Goal: Task Accomplishment & Management: Manage account settings

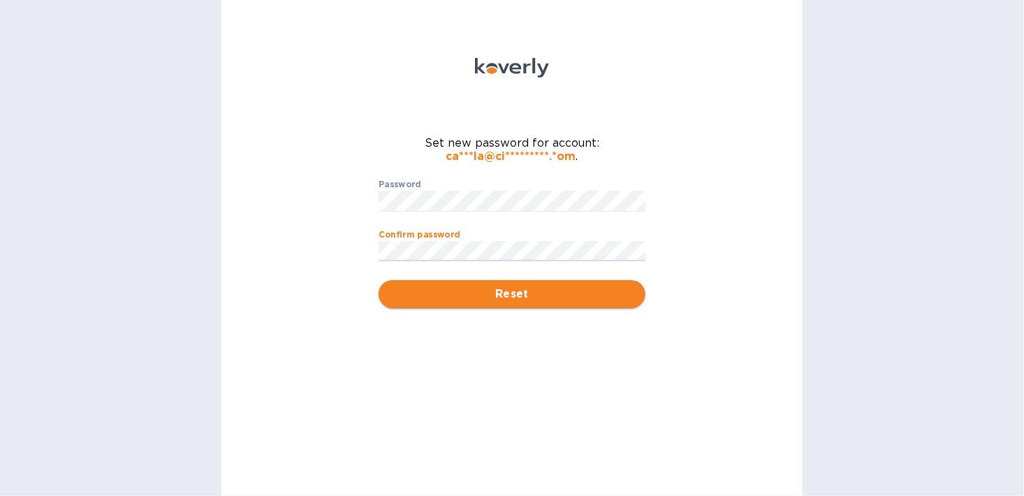
click at [447, 293] on span "Reset" at bounding box center [512, 294] width 244 height 17
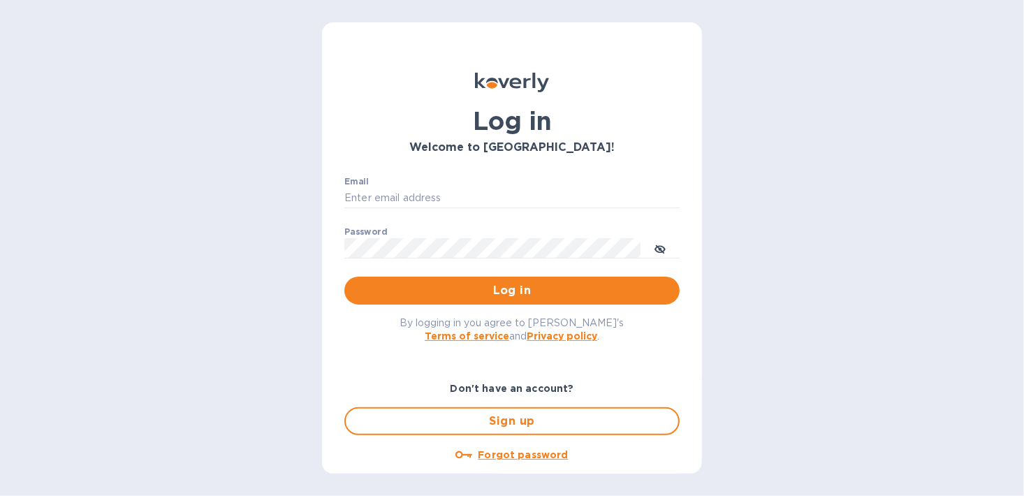
type input "[PERSON_NAME][EMAIL_ADDRESS][DOMAIN_NAME]"
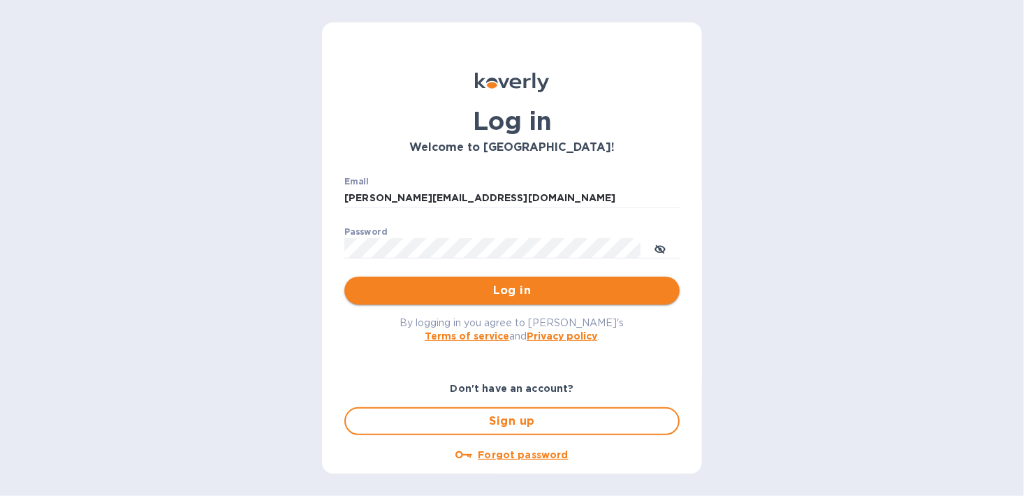
click at [606, 284] on span "Log in" at bounding box center [512, 290] width 313 height 17
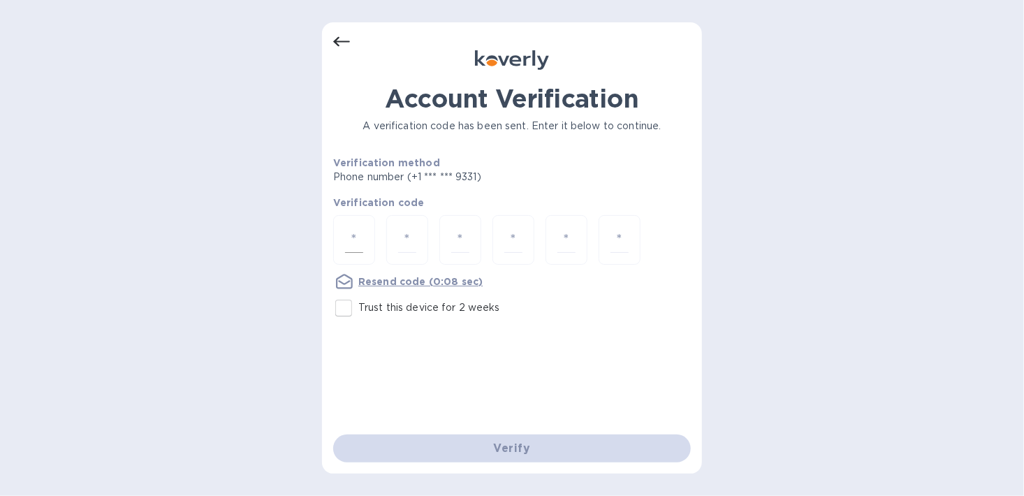
click at [350, 231] on input "number" at bounding box center [354, 240] width 18 height 26
type input "3"
type input "8"
type input "0"
type input "4"
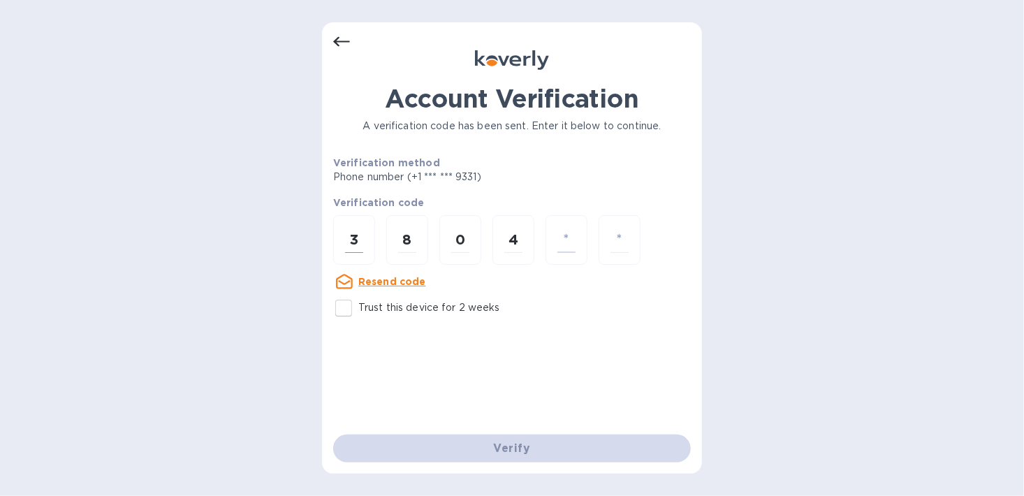
type input "1"
type input "7"
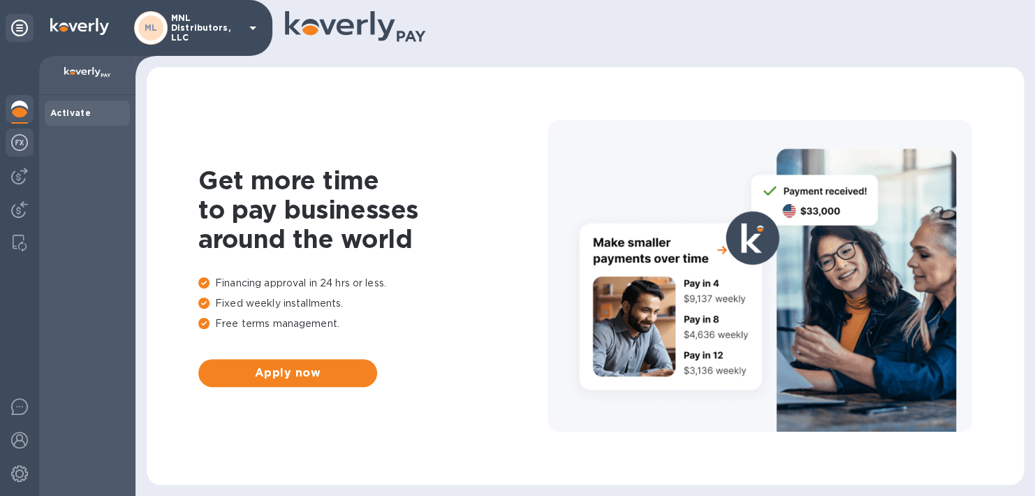
click at [12, 138] on img at bounding box center [19, 142] width 17 height 17
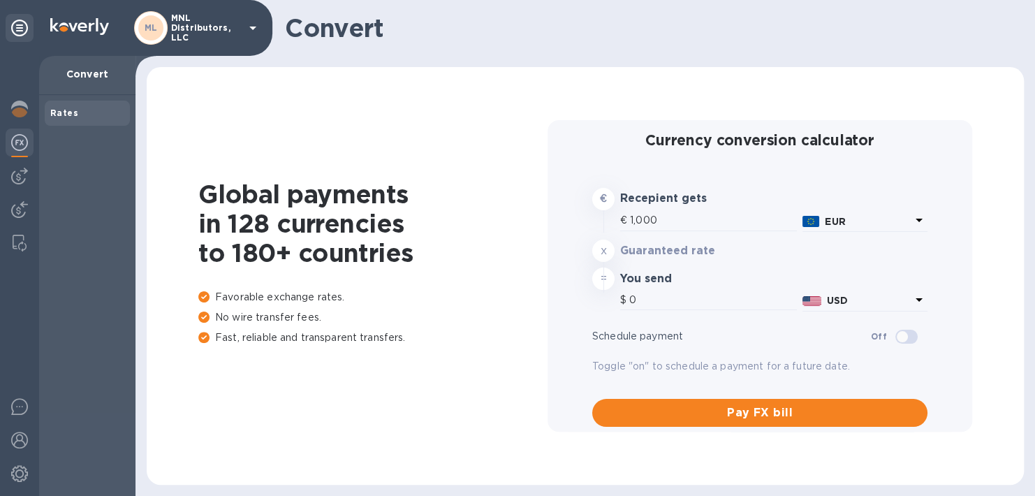
type input "1,172.44"
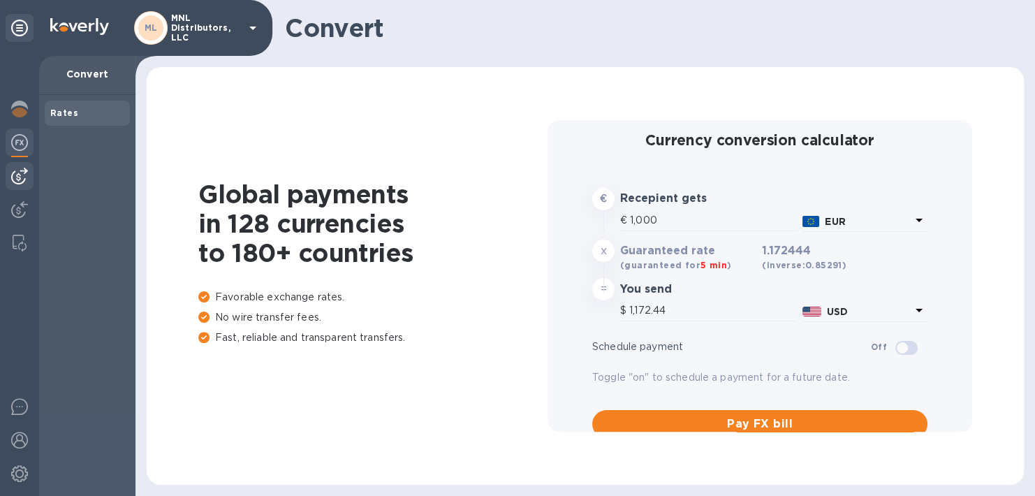
click at [24, 169] on img at bounding box center [19, 176] width 17 height 17
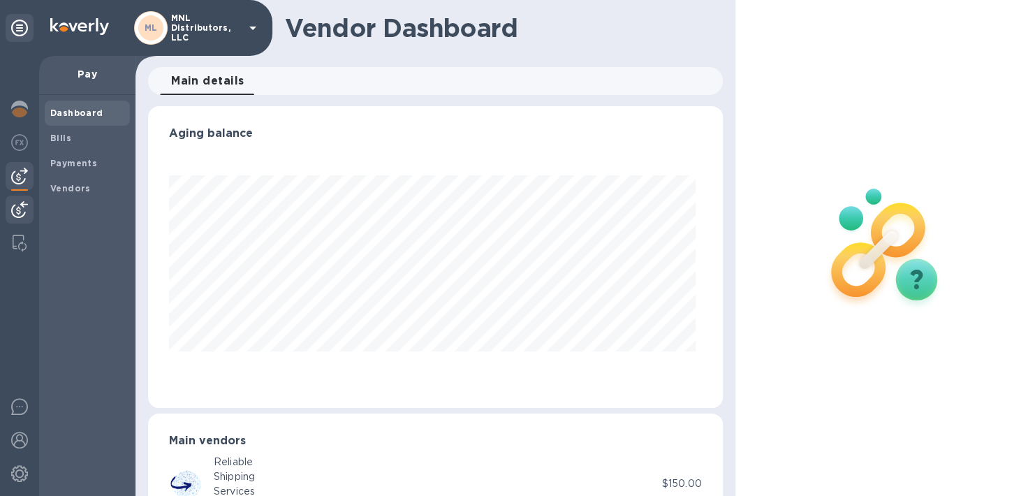
scroll to position [302, 569]
click at [24, 205] on img at bounding box center [19, 209] width 17 height 17
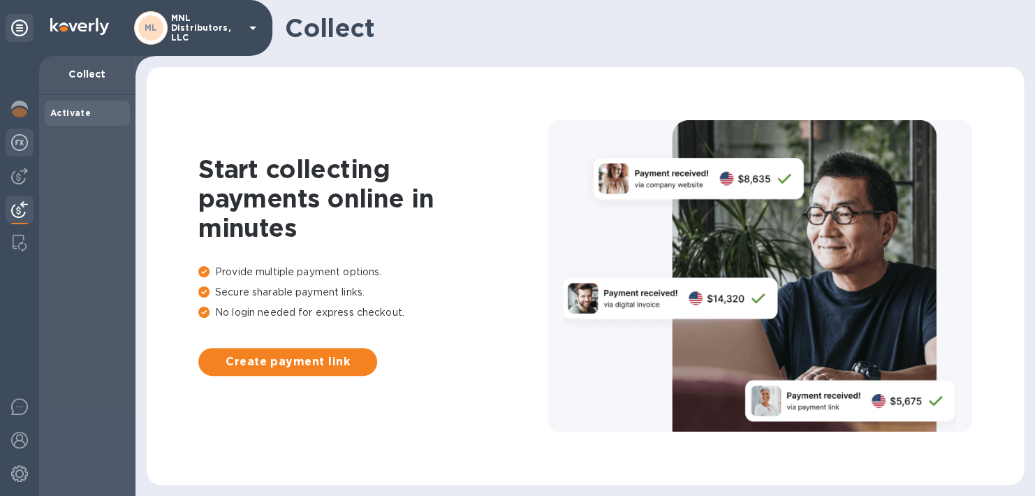
click at [17, 136] on img at bounding box center [19, 142] width 17 height 17
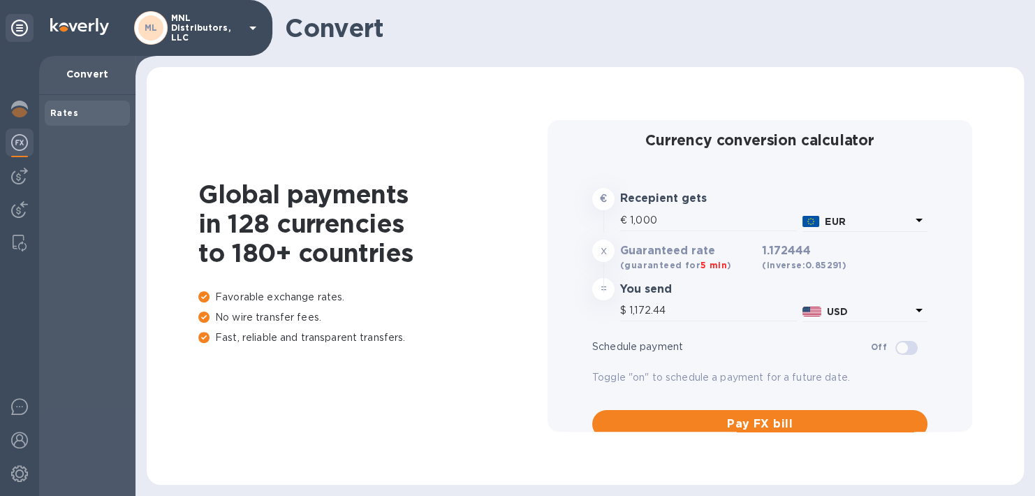
click at [208, 14] on p "MNL Distributors, LLC" at bounding box center [206, 27] width 70 height 29
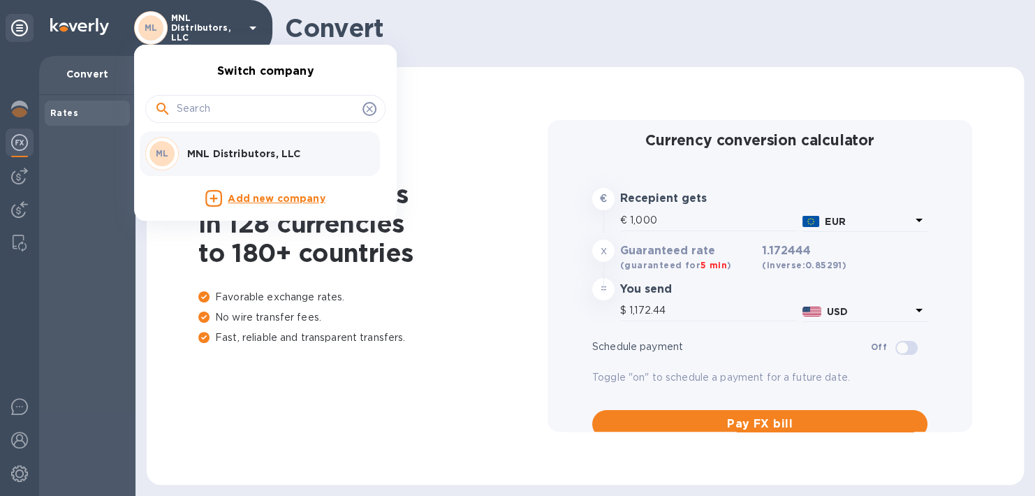
click at [237, 155] on p "MNL Distributors, LLC" at bounding box center [275, 154] width 176 height 14
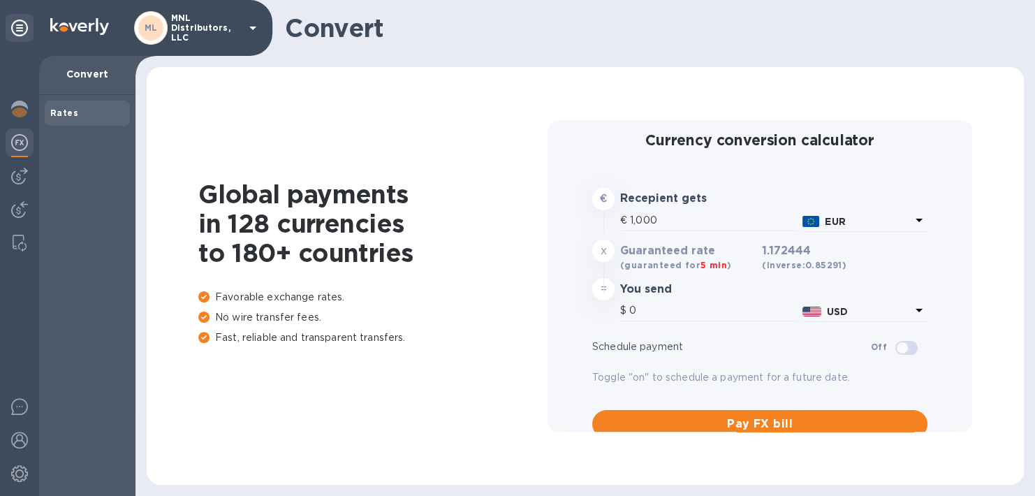
type input "1,172.44"
click at [14, 27] on icon at bounding box center [19, 28] width 17 height 17
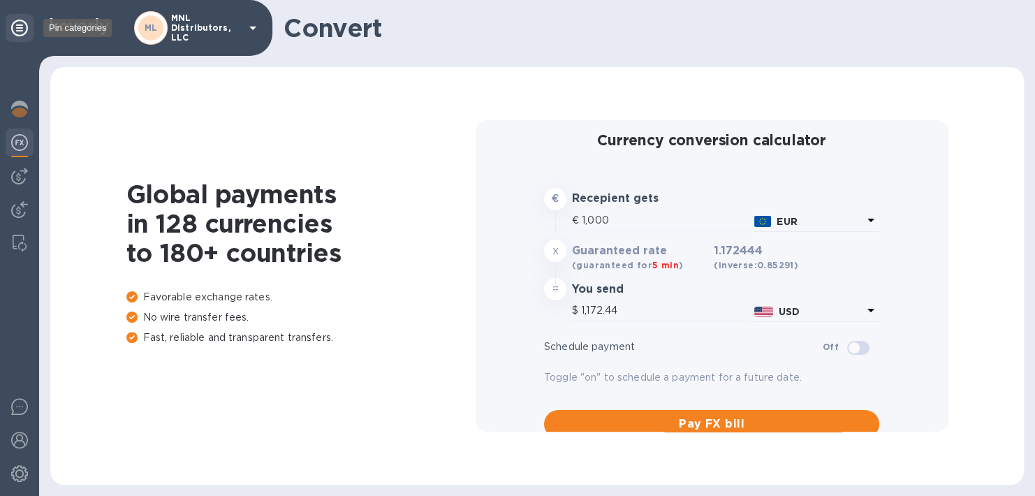
click at [14, 27] on icon at bounding box center [19, 28] width 17 height 17
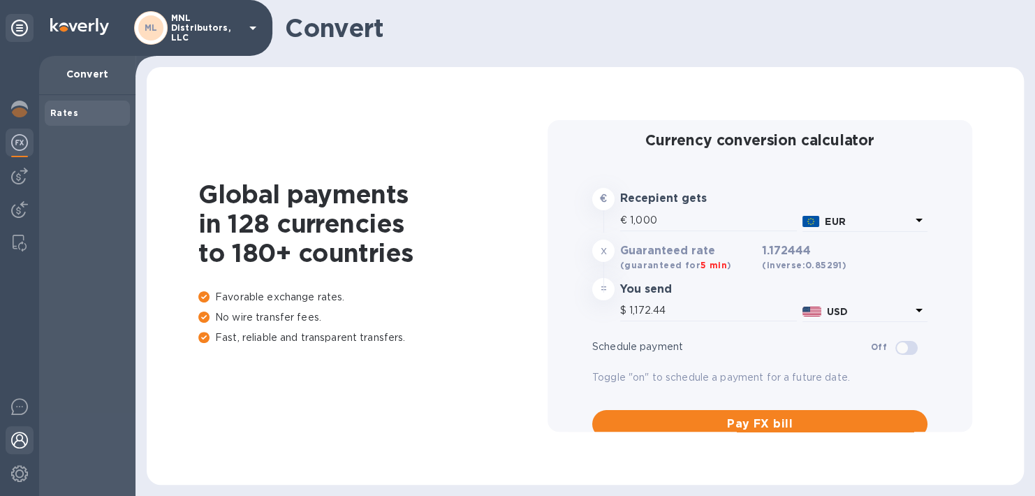
click at [13, 439] on img at bounding box center [19, 440] width 17 height 17
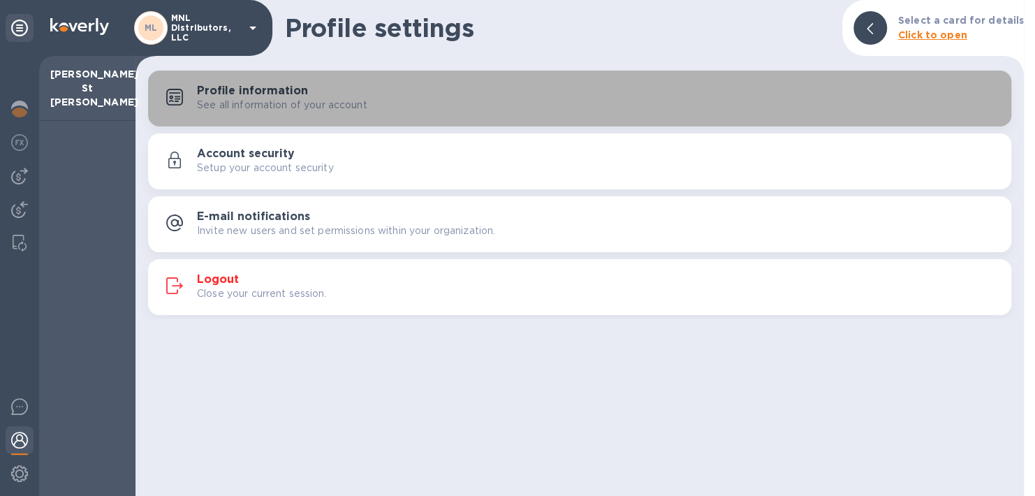
click at [252, 116] on button "Profile information See all information of your account" at bounding box center [579, 99] width 863 height 56
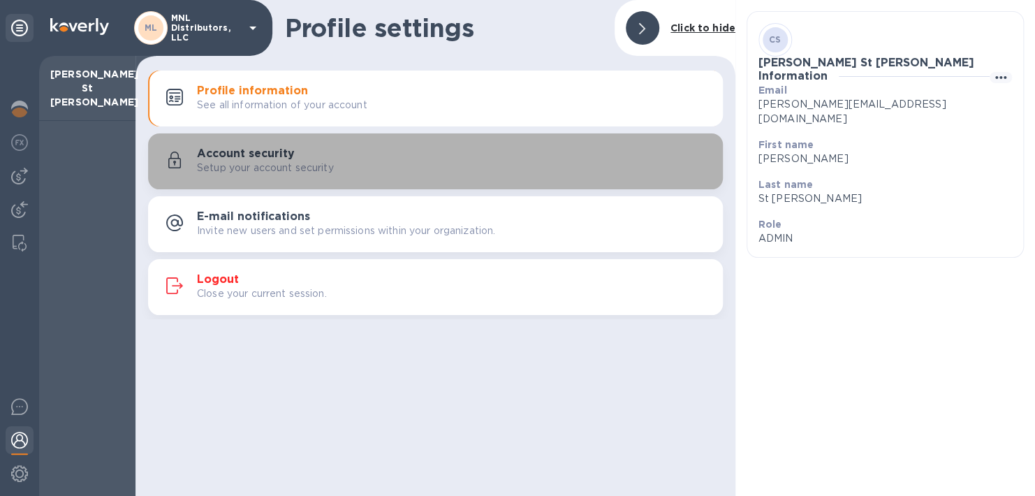
click at [428, 172] on div "Setup your account security" at bounding box center [454, 168] width 515 height 15
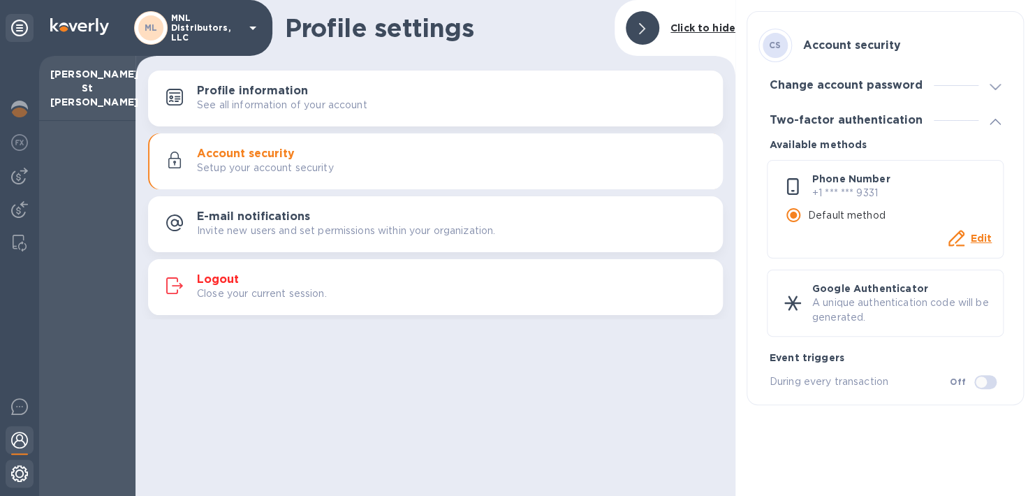
click at [18, 472] on img at bounding box center [19, 473] width 17 height 17
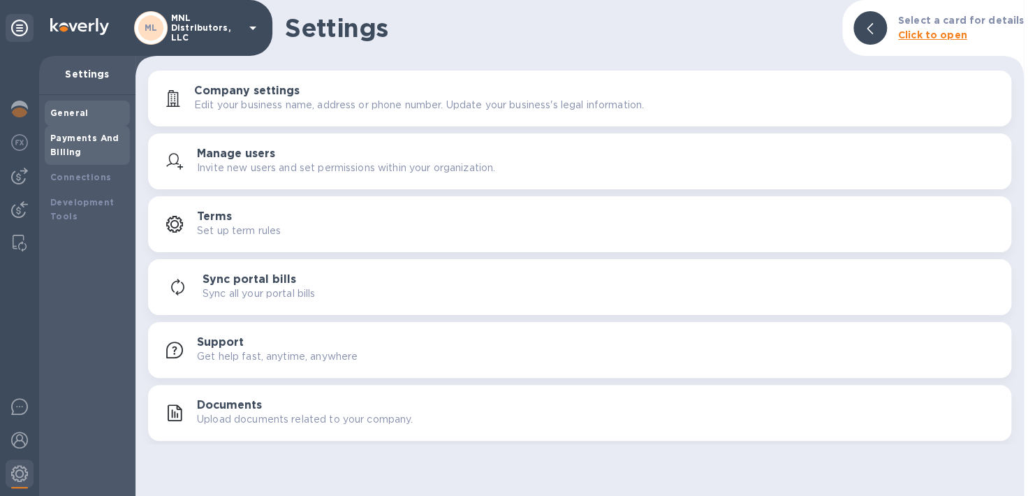
click at [94, 147] on div "Payments And Billing" at bounding box center [87, 145] width 74 height 28
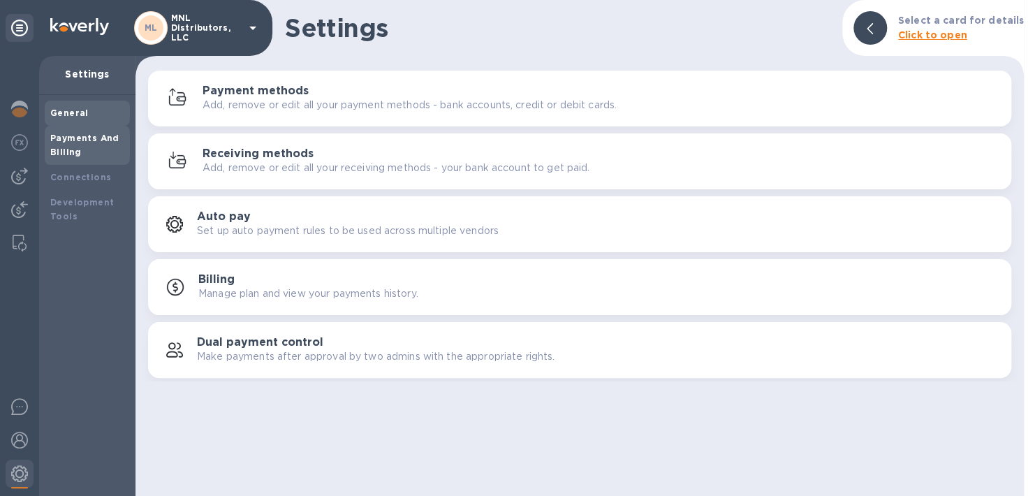
click at [101, 110] on div "General" at bounding box center [87, 113] width 74 height 14
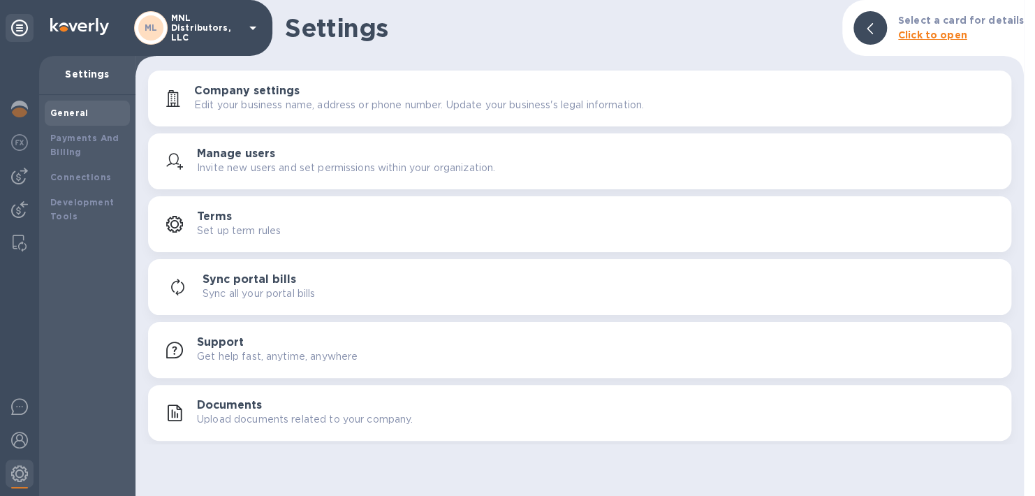
click at [261, 416] on p "Upload documents related to your company." at bounding box center [305, 419] width 216 height 15
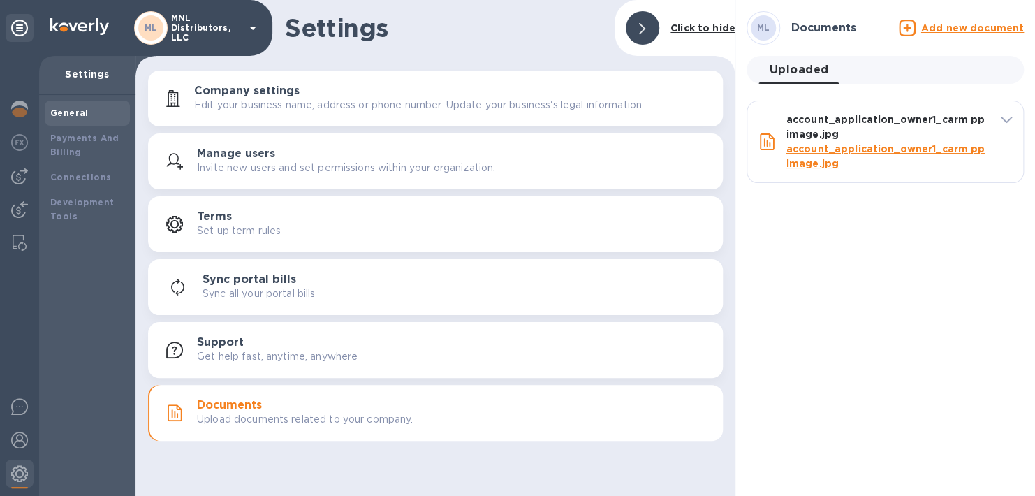
click at [796, 165] on link "account_application_owner1_carm pp image.jpg" at bounding box center [886, 156] width 198 height 26
click at [210, 221] on h3 "Terms" at bounding box center [214, 216] width 35 height 13
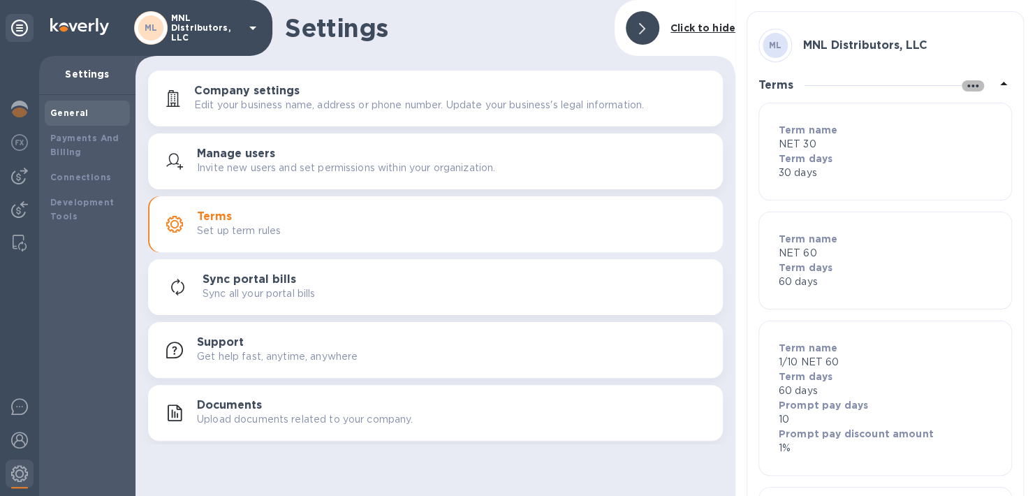
click at [972, 80] on icon "button" at bounding box center [973, 86] width 17 height 17
click at [972, 80] on div at bounding box center [517, 248] width 1035 height 496
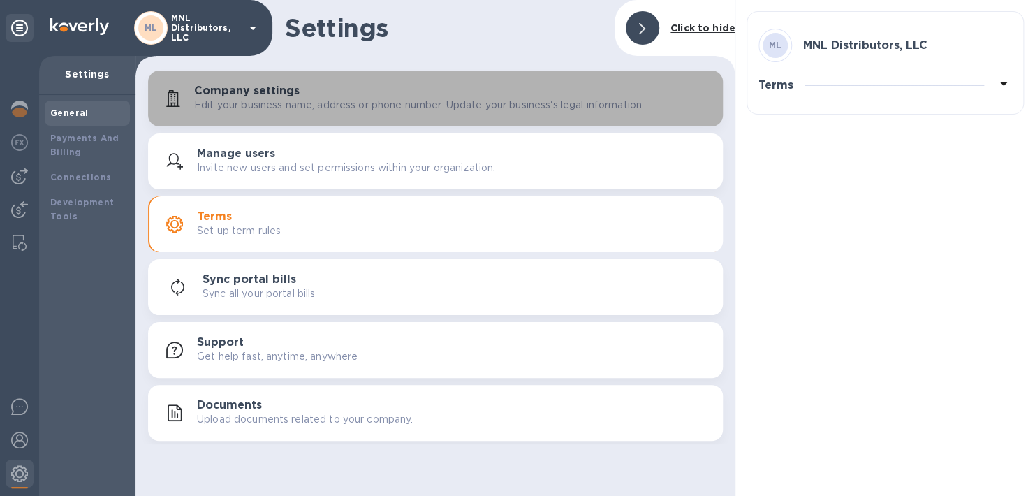
click at [370, 96] on div "Company settings Edit your business name, address or phone number. Update your …" at bounding box center [453, 99] width 518 height 28
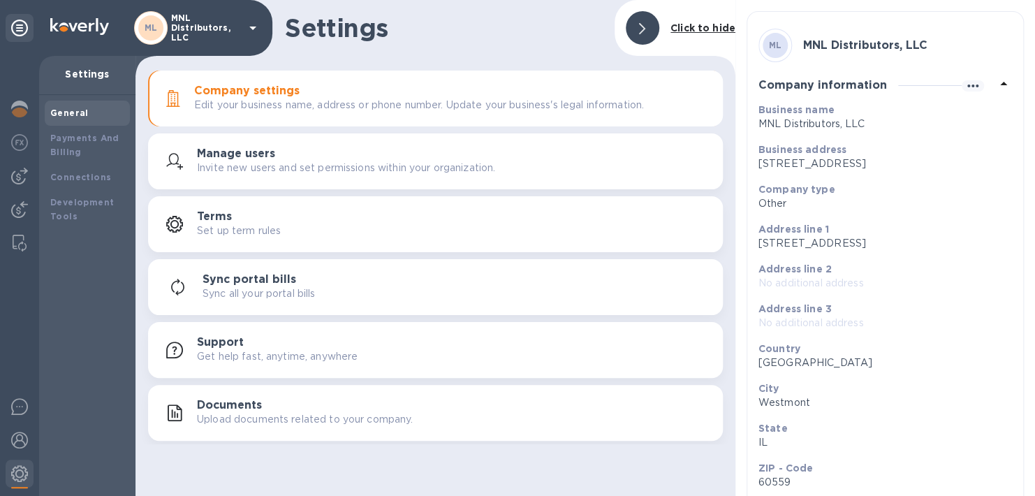
scroll to position [101, 0]
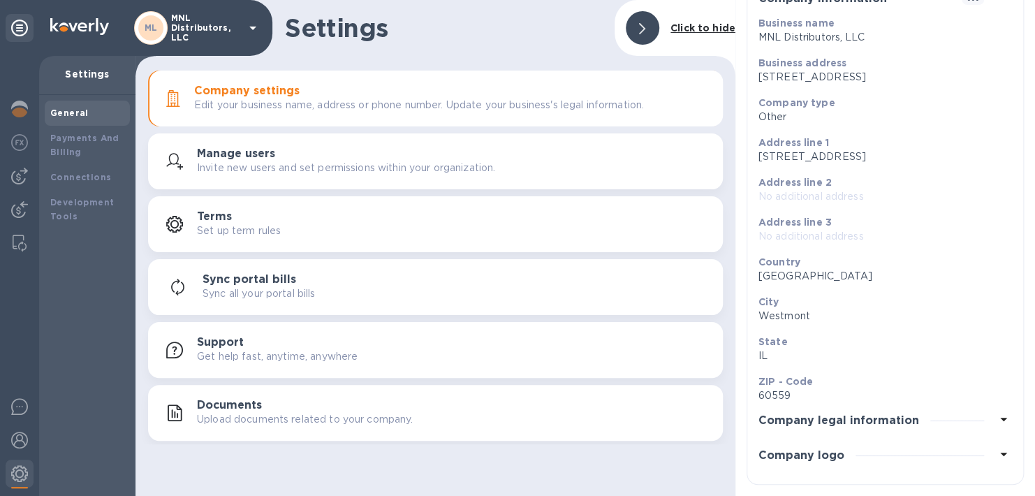
click at [904, 412] on div "Company legal information" at bounding box center [886, 420] width 254 height 35
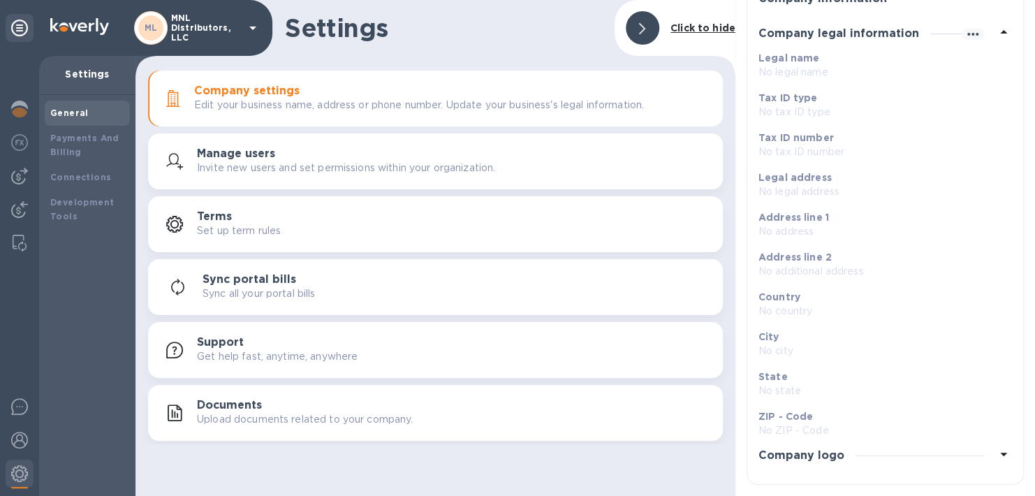
scroll to position [86, 0]
click at [886, 468] on div "Company logo" at bounding box center [886, 456] width 254 height 35
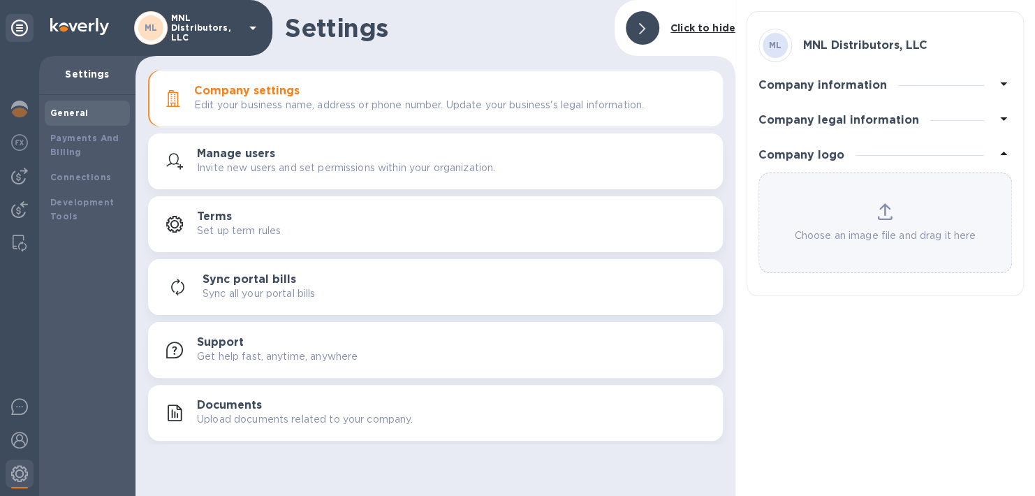
scroll to position [0, 0]
click at [22, 106] on img at bounding box center [19, 109] width 17 height 17
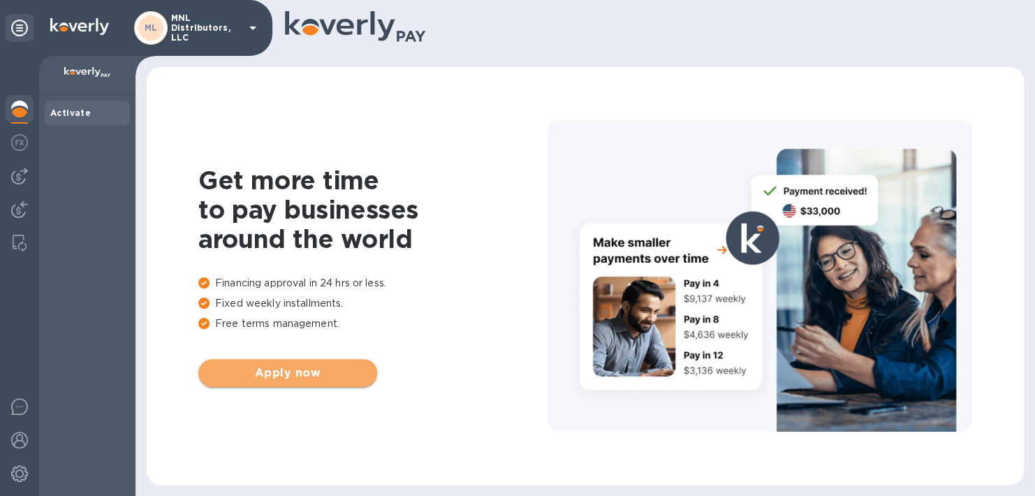
click at [305, 381] on button "Apply now" at bounding box center [287, 373] width 179 height 28
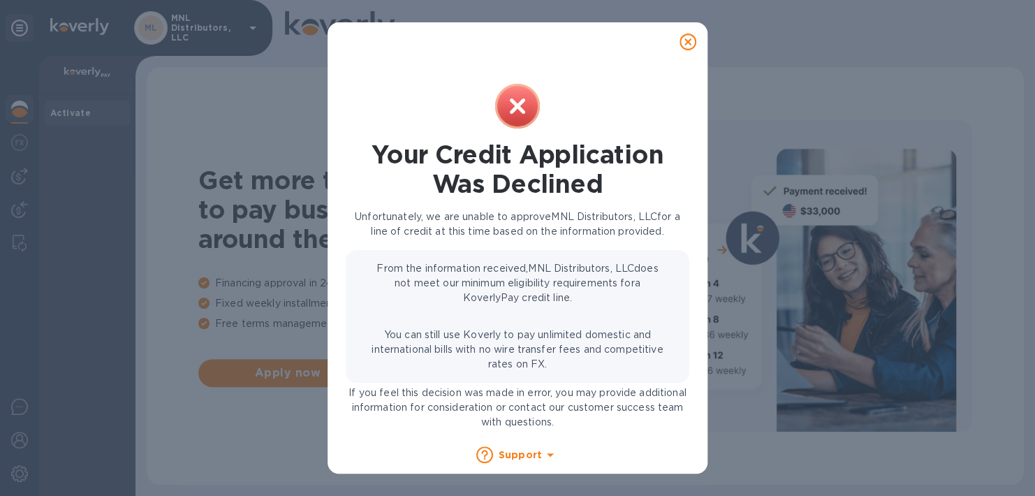
click at [687, 43] on icon at bounding box center [688, 42] width 17 height 17
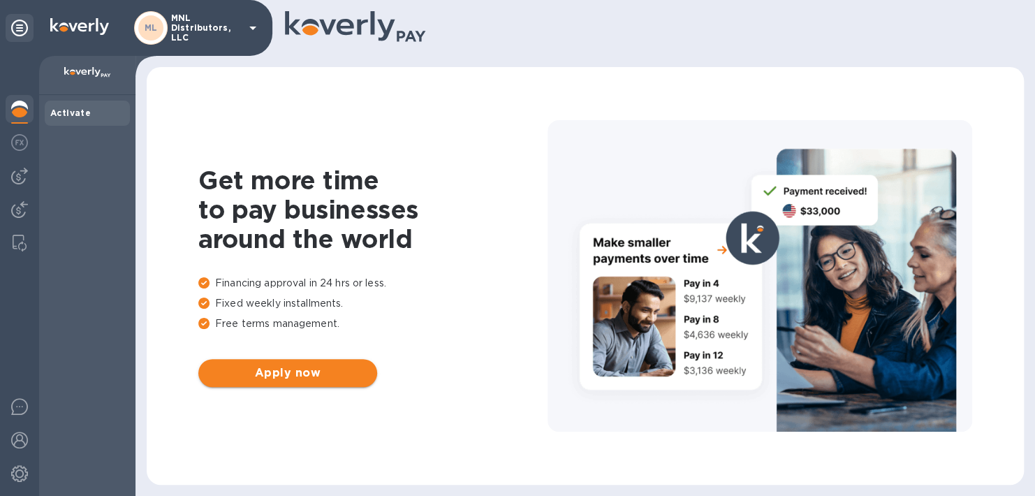
click at [290, 372] on span "Apply now" at bounding box center [288, 373] width 156 height 17
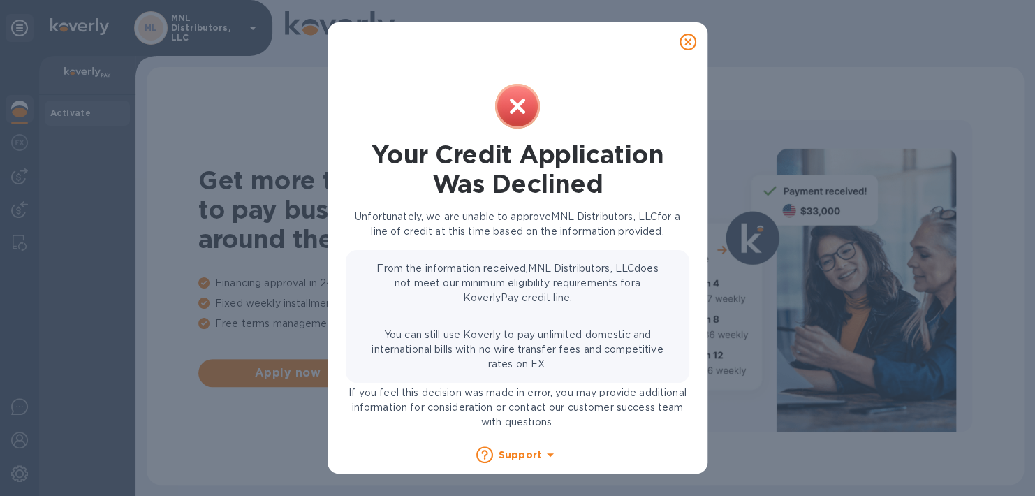
click at [688, 36] on icon at bounding box center [688, 42] width 17 height 17
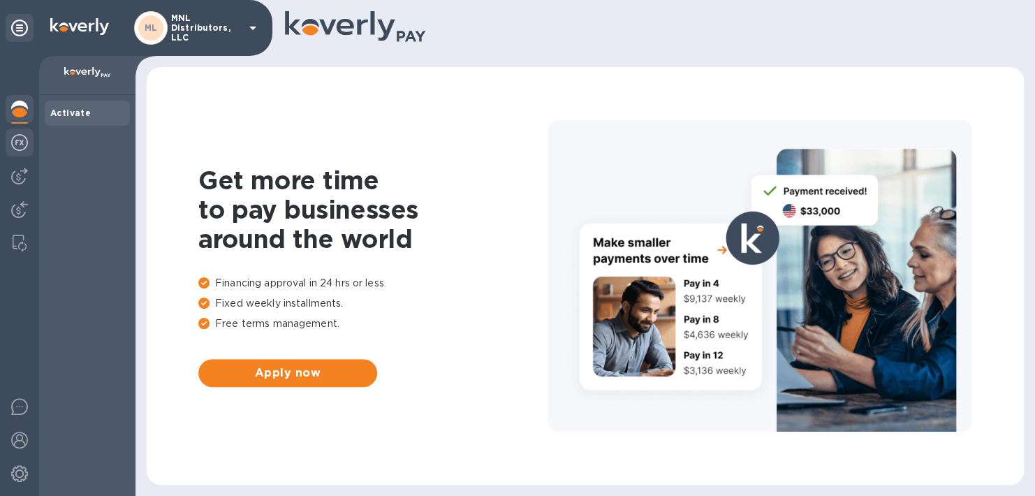
click at [25, 140] on img at bounding box center [19, 142] width 17 height 17
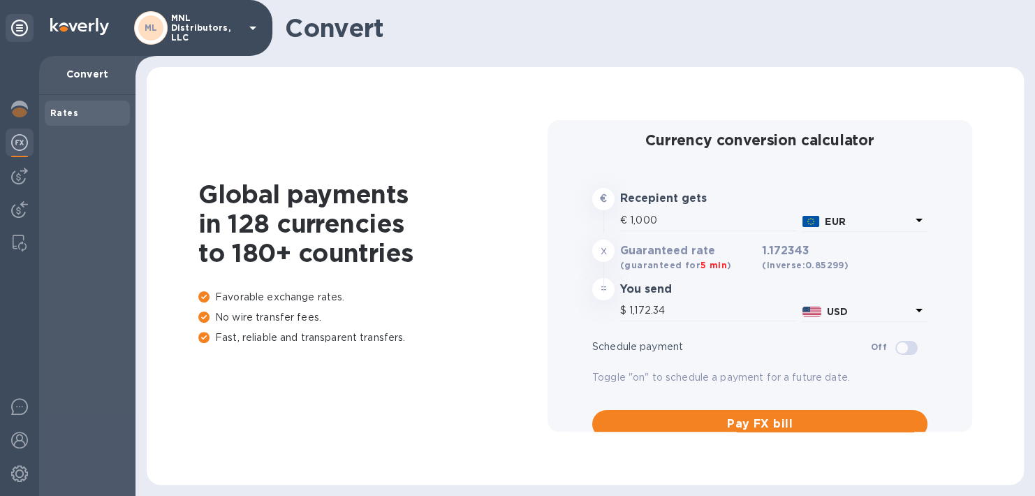
type input "1,172.34"
click at [218, 27] on p "MNL Distributors, LLC" at bounding box center [206, 27] width 70 height 29
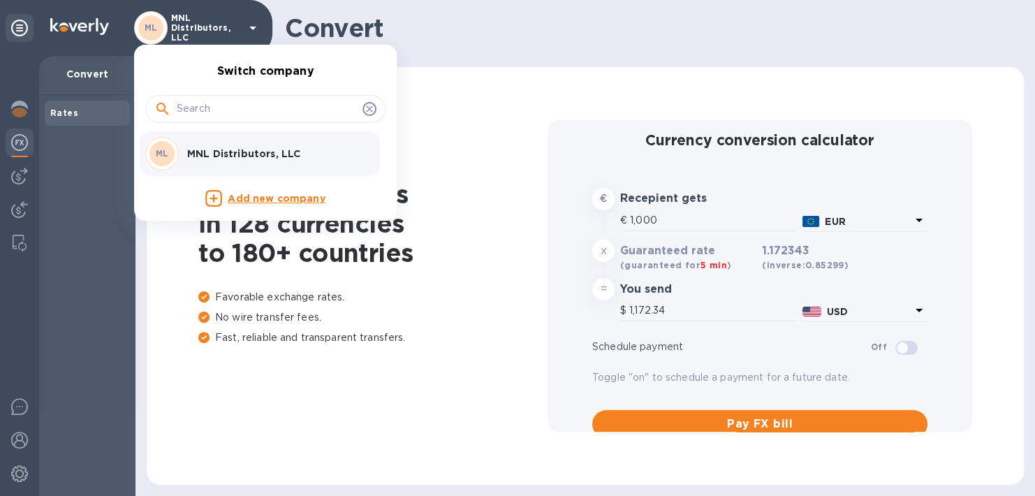
click at [253, 162] on div "ML MNL Distributors, LLC" at bounding box center [254, 154] width 218 height 34
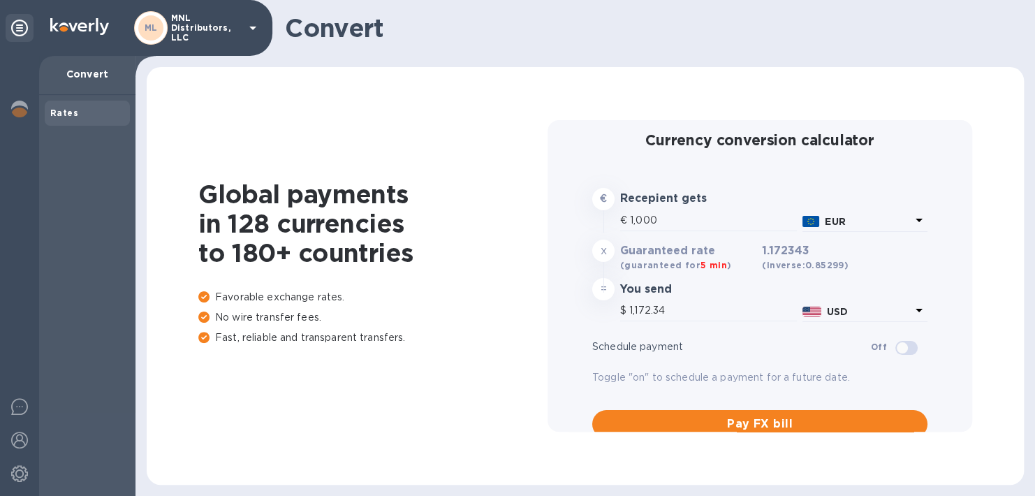
type input "1,172.34"
click at [242, 20] on div "ML MNL Distributors, LLC" at bounding box center [197, 28] width 127 height 34
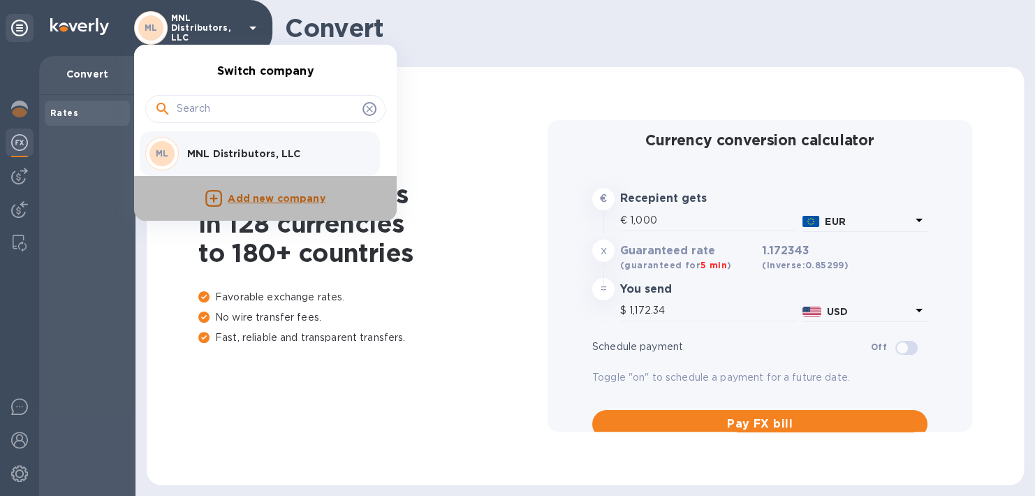
click at [240, 197] on p "Add new company" at bounding box center [276, 198] width 97 height 15
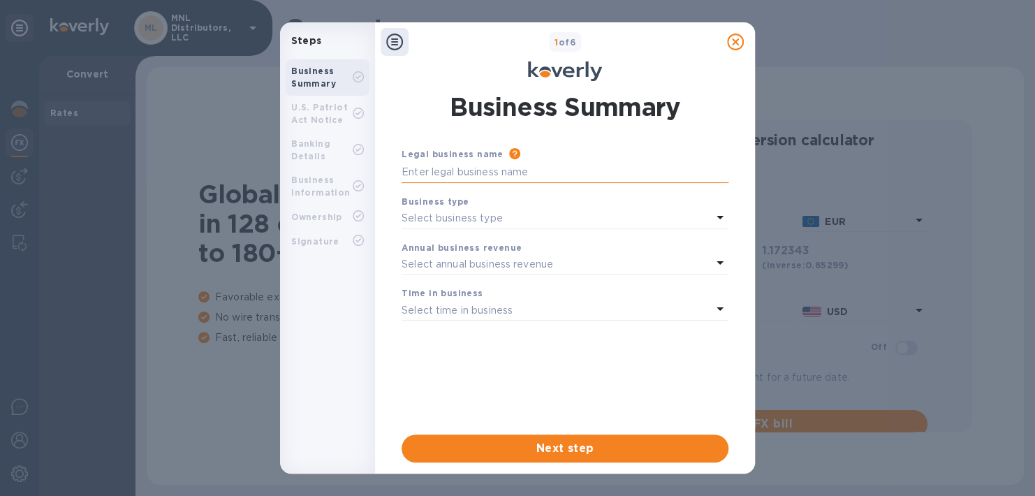
click at [453, 173] on input "text" at bounding box center [565, 172] width 327 height 21
